Goal: Find specific page/section: Find specific page/section

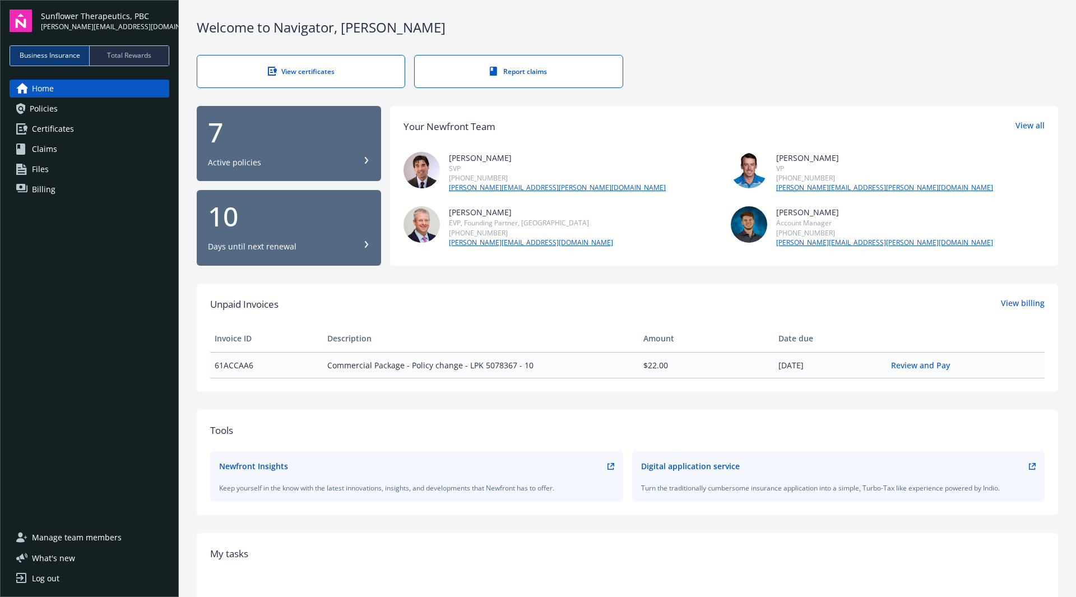
click at [48, 102] on span "Policies" at bounding box center [44, 109] width 28 height 18
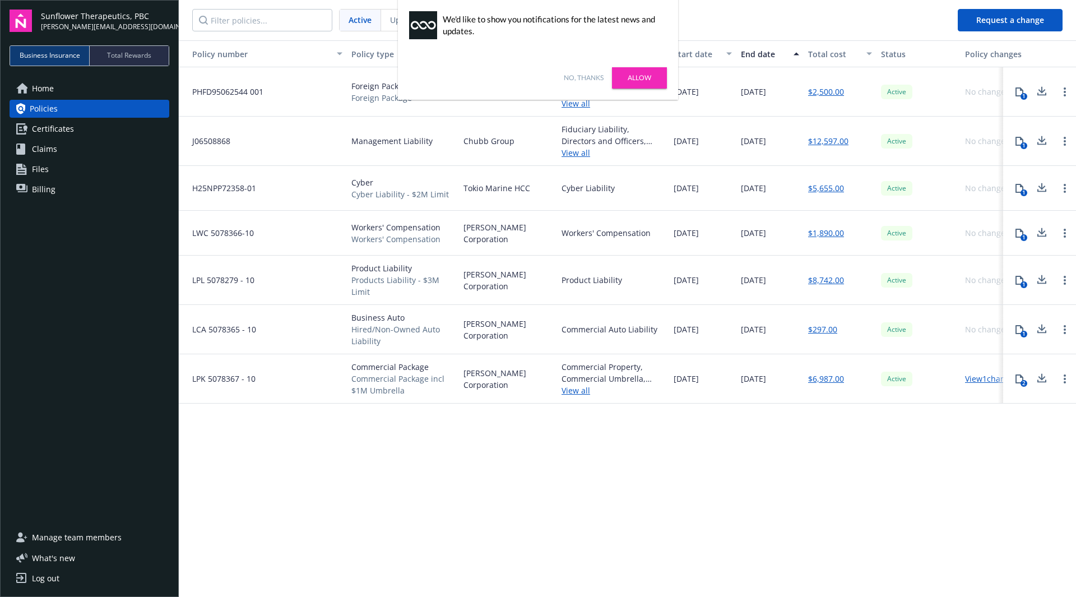
click at [258, 86] on span "PHFD95062544 001" at bounding box center [223, 92] width 80 height 12
click at [254, 89] on span "PHFD95062544 001" at bounding box center [223, 92] width 80 height 12
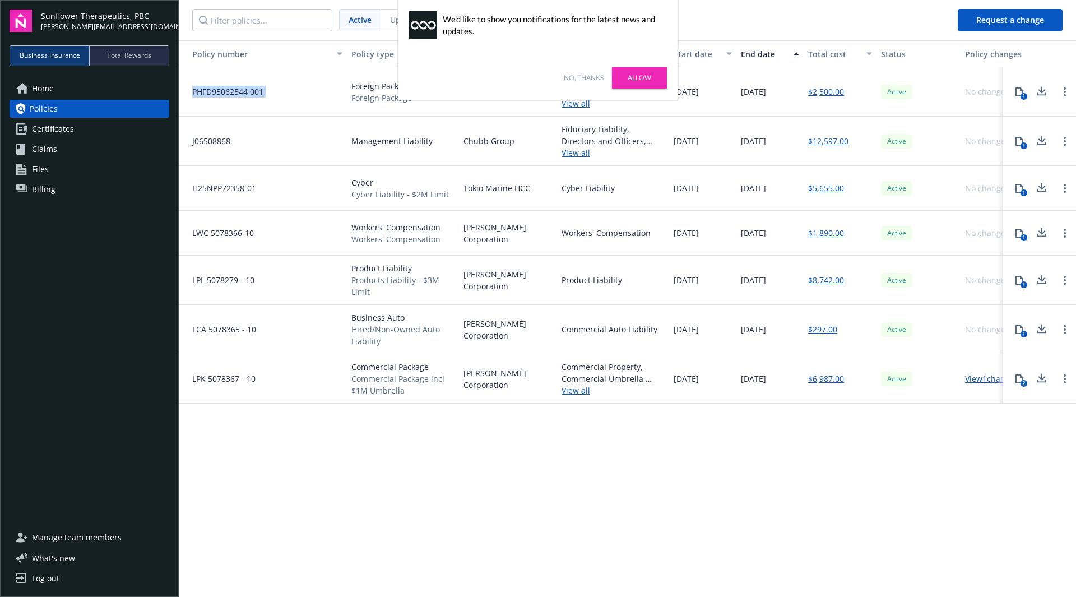
click at [254, 89] on span "PHFD95062544 001" at bounding box center [223, 92] width 80 height 12
click at [244, 95] on span "PHFD95062544 001" at bounding box center [223, 92] width 80 height 12
click at [345, 87] on div "PHFD95062544 001" at bounding box center [263, 91] width 168 height 49
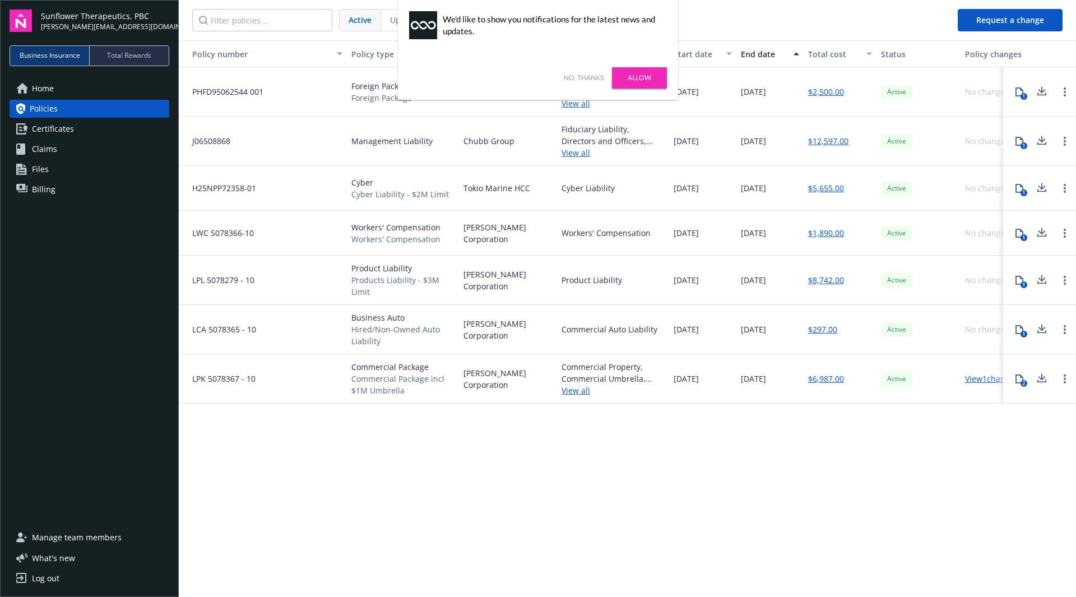
click at [348, 97] on div "Foreign Package Foreign Package" at bounding box center [403, 91] width 112 height 49
